Goal: Obtain resource: Obtain resource

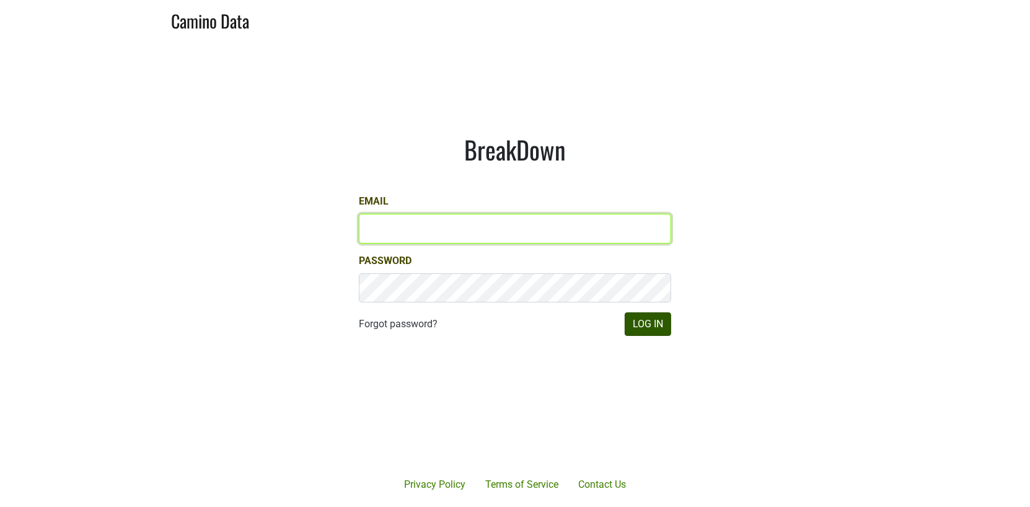
type input "[EMAIL_ADDRESS][DOMAIN_NAME]"
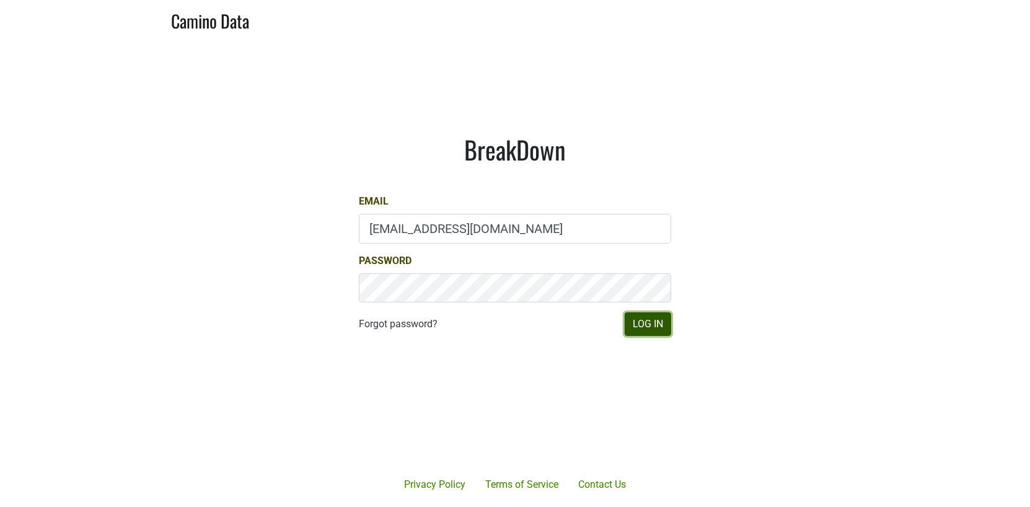
click at [663, 328] on button "Log In" at bounding box center [648, 324] width 46 height 24
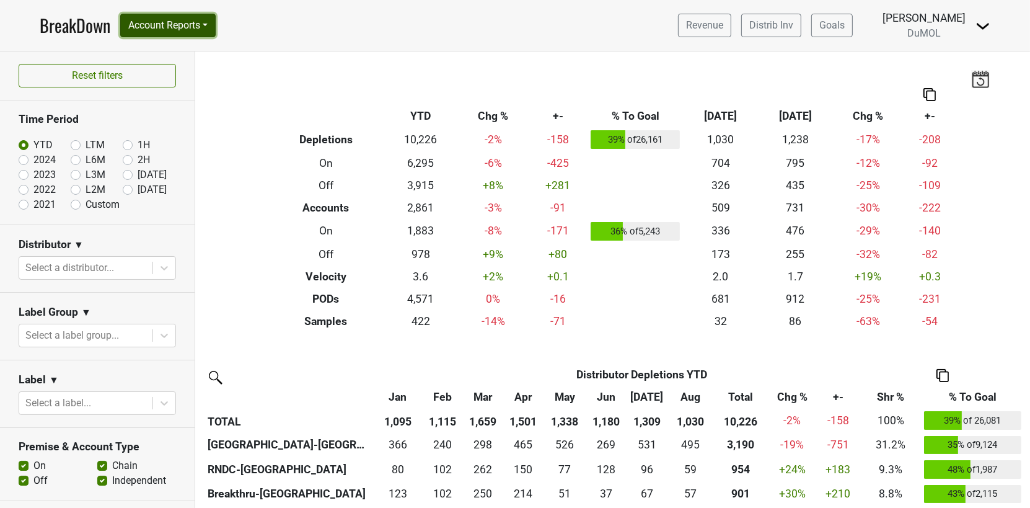
click at [192, 20] on button "Account Reports" at bounding box center [167, 26] width 95 height 24
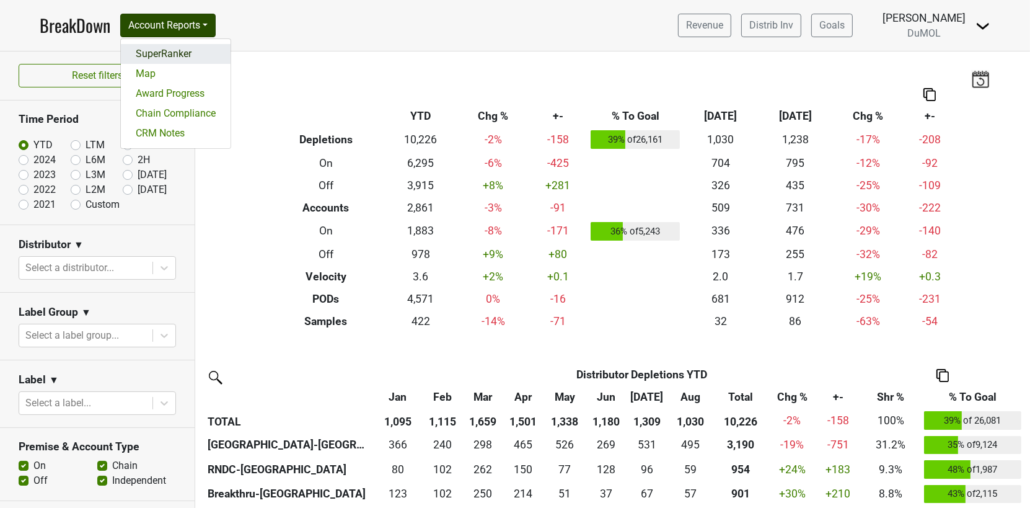
click at [198, 53] on link "SuperRanker" at bounding box center [176, 54] width 110 height 20
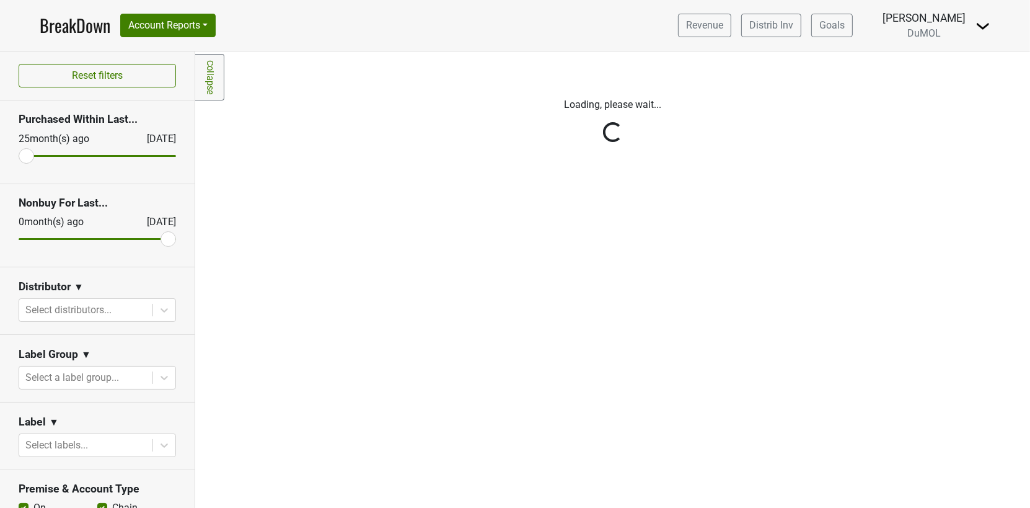
click at [114, 308] on div at bounding box center [85, 309] width 121 height 17
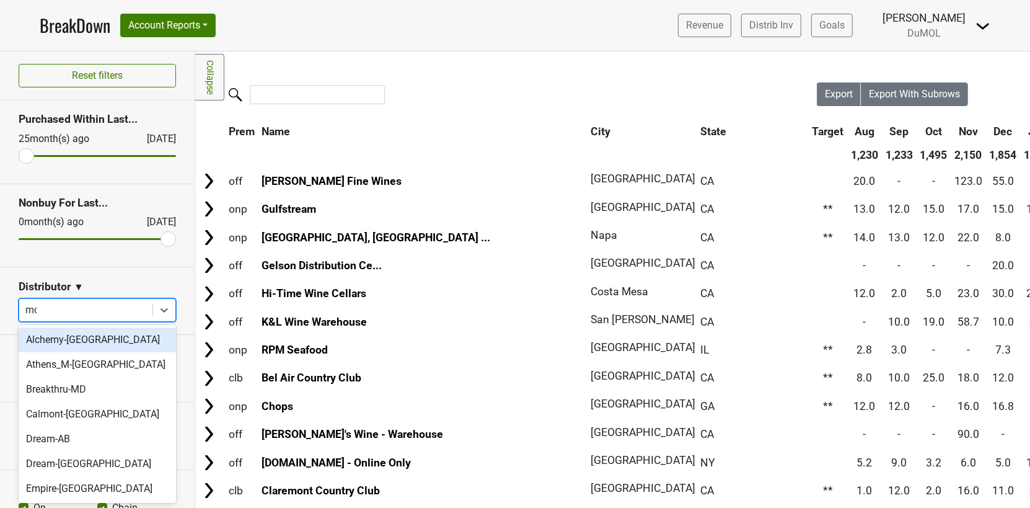
type input "mon"
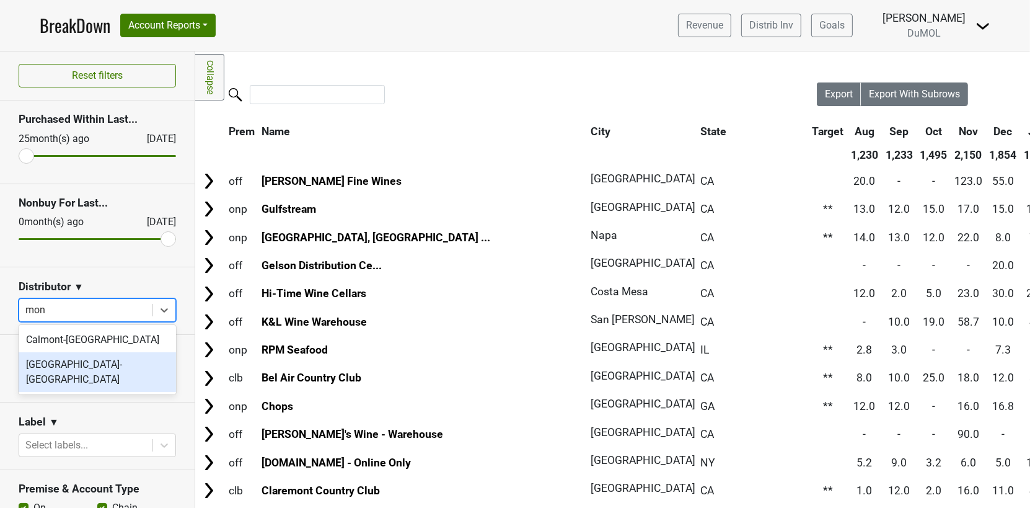
click at [82, 370] on div "[GEOGRAPHIC_DATA]-[GEOGRAPHIC_DATA]" at bounding box center [97, 372] width 157 height 40
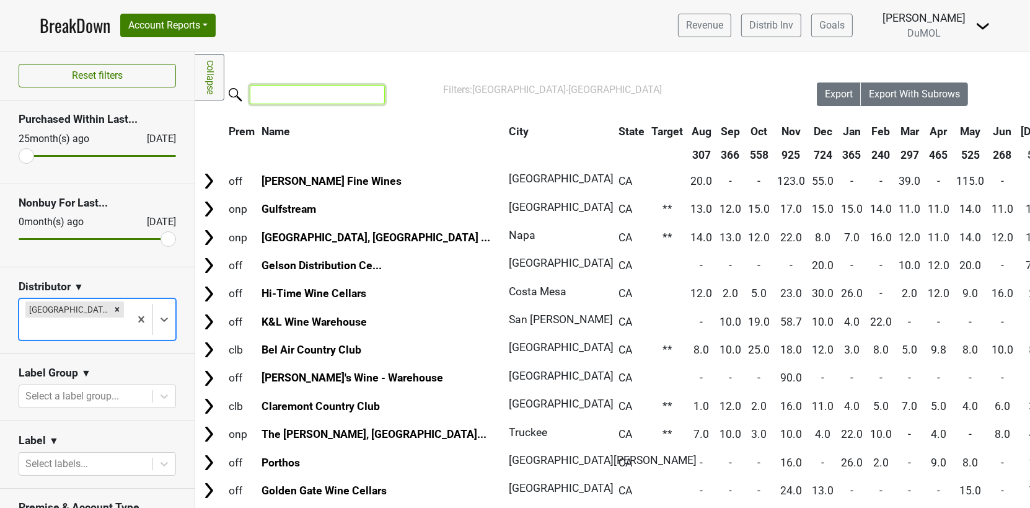
click at [339, 95] on input "search" at bounding box center [317, 94] width 135 height 19
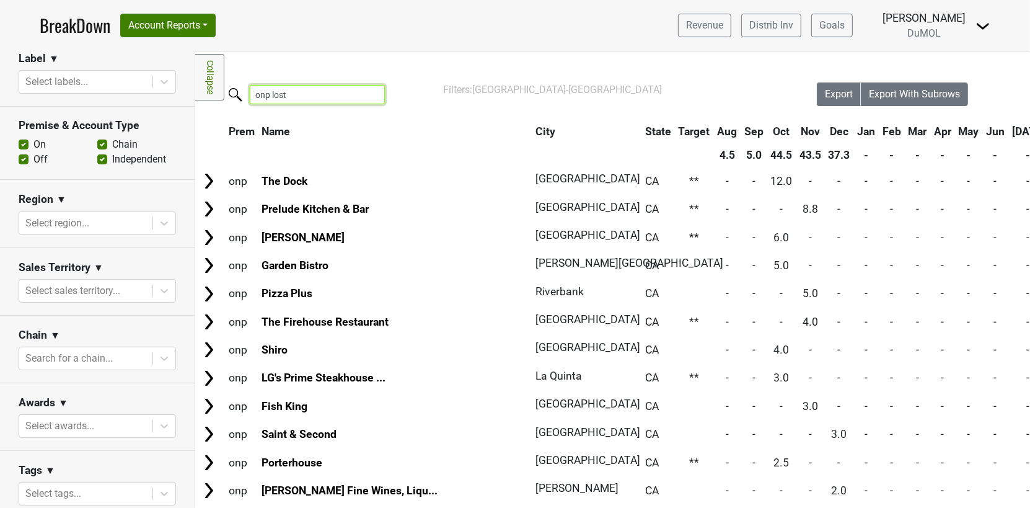
scroll to position [386, 0]
type input "onp lost"
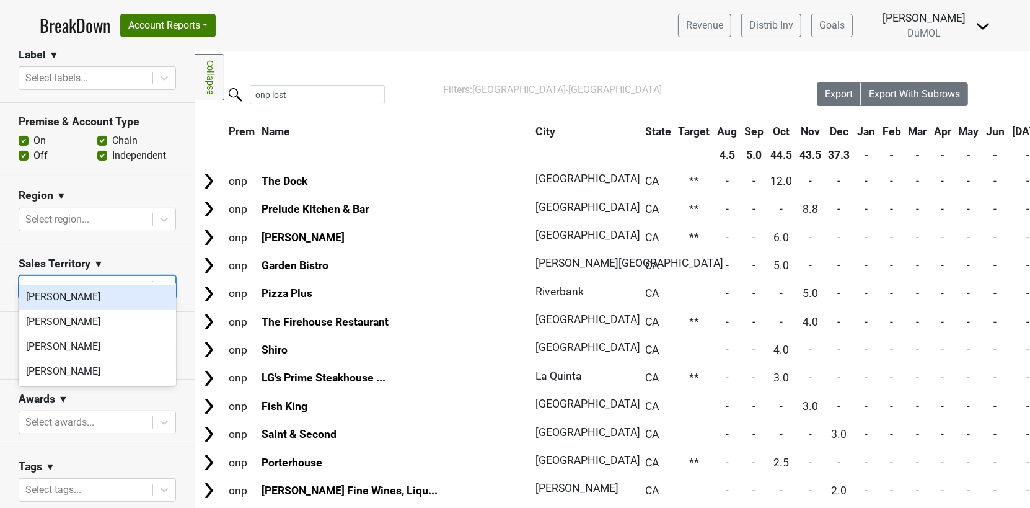
click at [99, 278] on div at bounding box center [85, 286] width 121 height 17
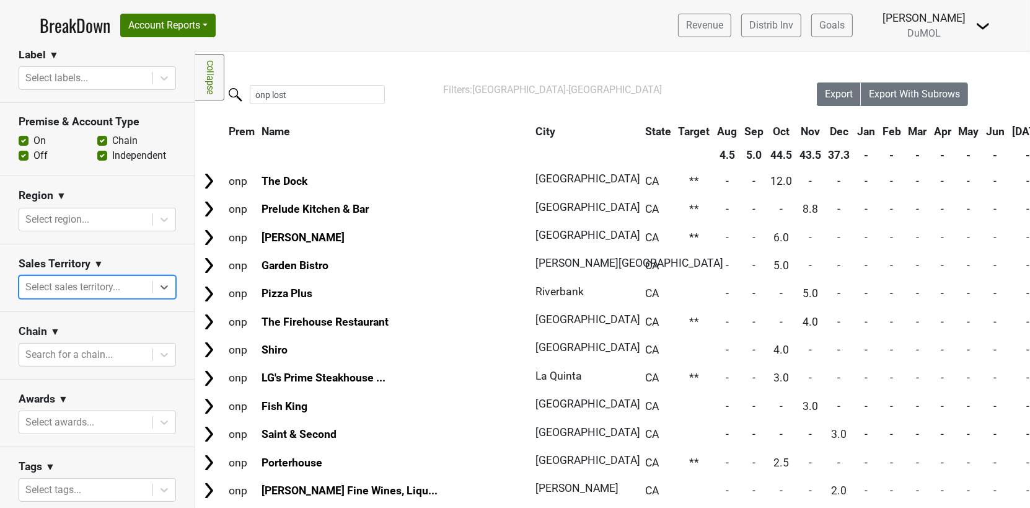
click at [111, 188] on div "Region ▼" at bounding box center [97, 197] width 157 height 19
click at [111, 211] on div at bounding box center [85, 219] width 121 height 17
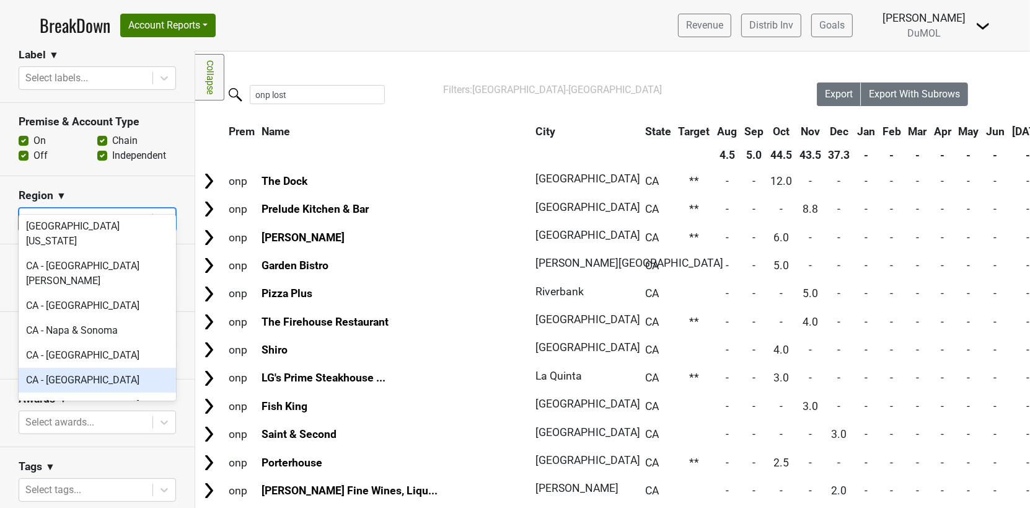
scroll to position [323, 0]
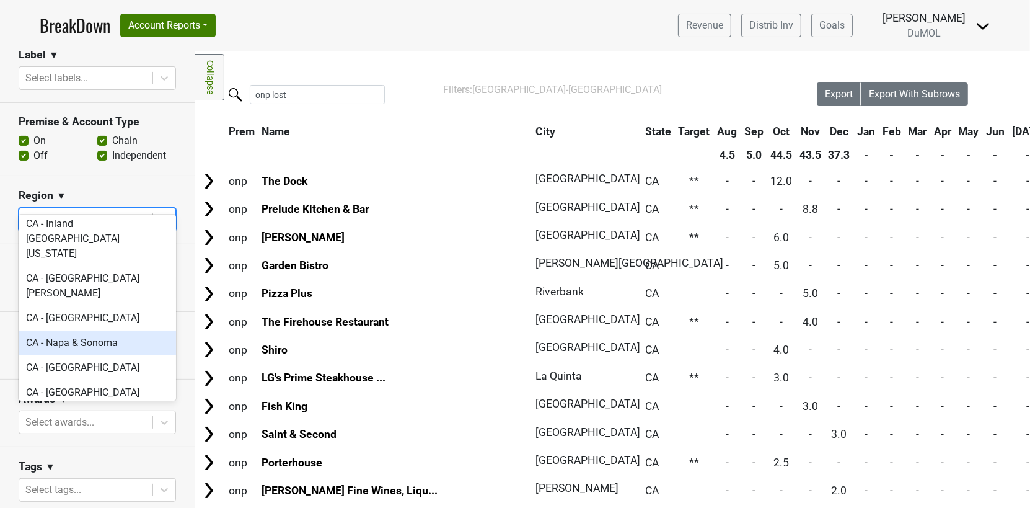
click at [102, 330] on div "CA - Napa & Sonoma" at bounding box center [97, 342] width 157 height 25
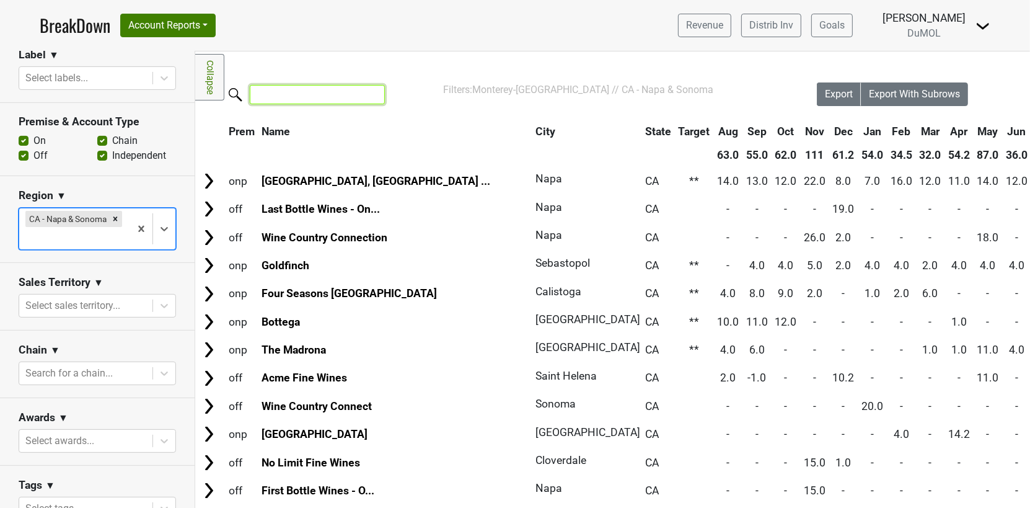
click at [315, 97] on input "search" at bounding box center [317, 94] width 135 height 19
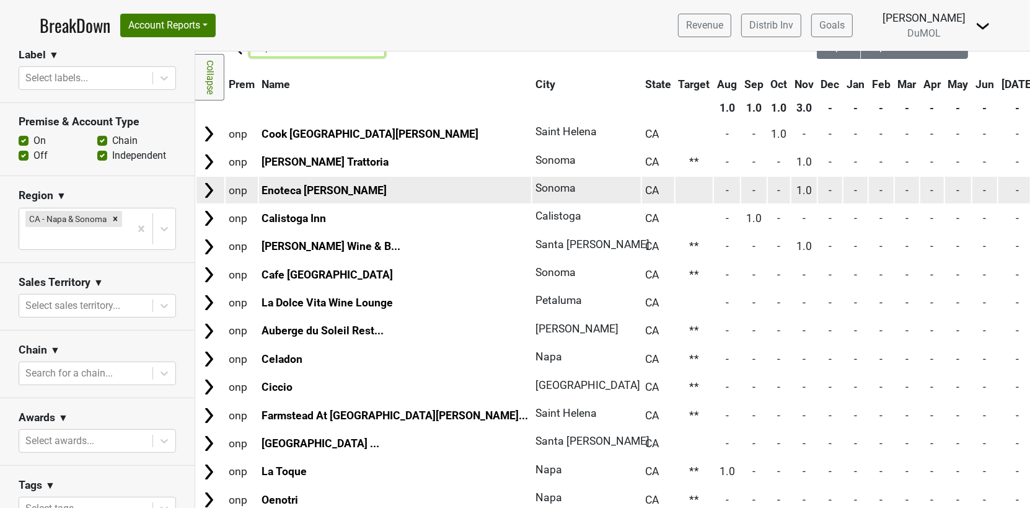
scroll to position [0, 0]
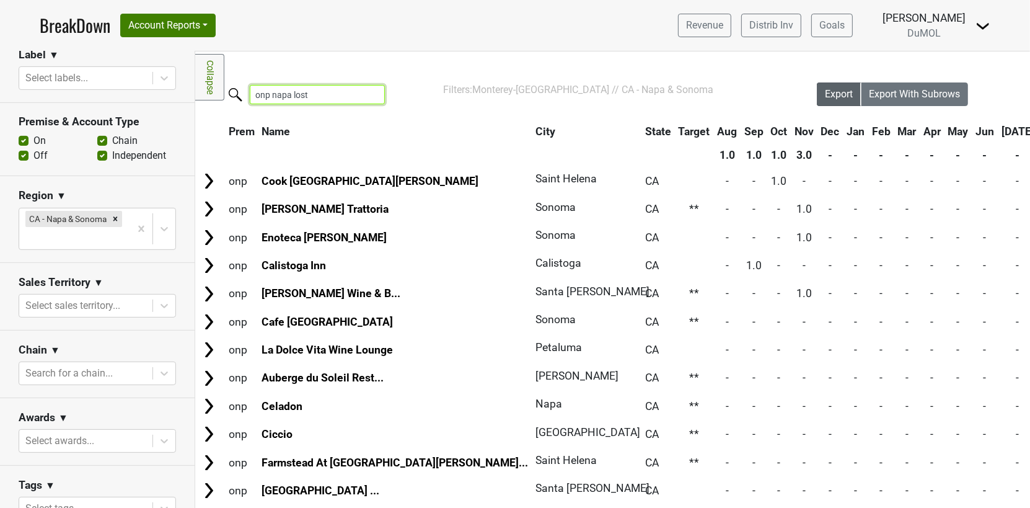
type input "onp napa lost"
click at [844, 97] on span "Export" at bounding box center [839, 94] width 28 height 12
